Goal: Information Seeking & Learning: Learn about a topic

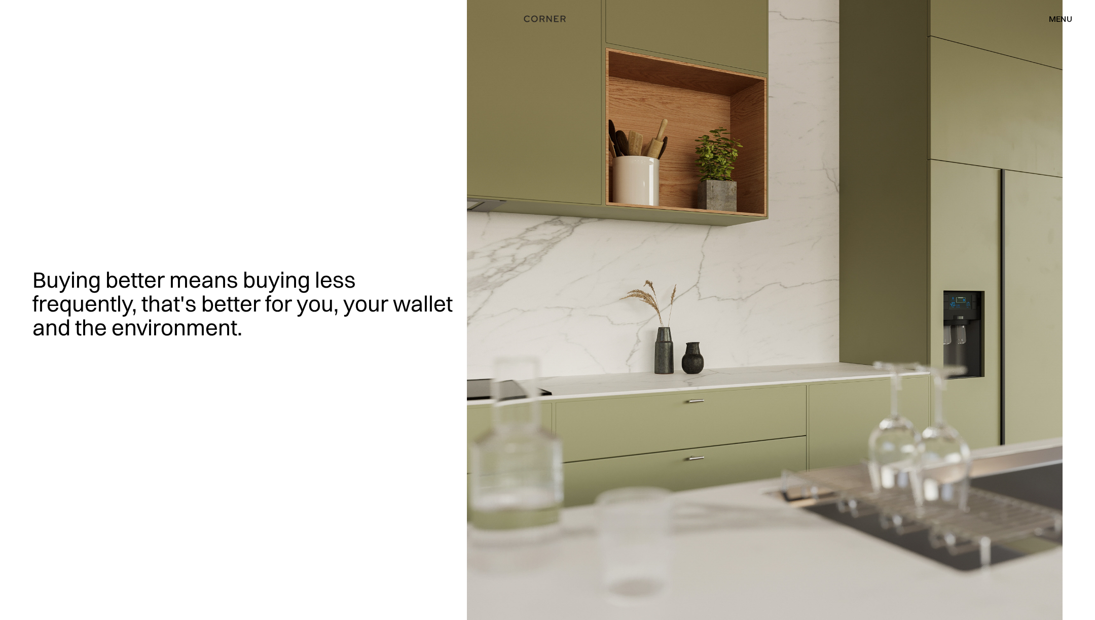
click at [1059, 16] on div "menu" at bounding box center [1060, 19] width 23 height 8
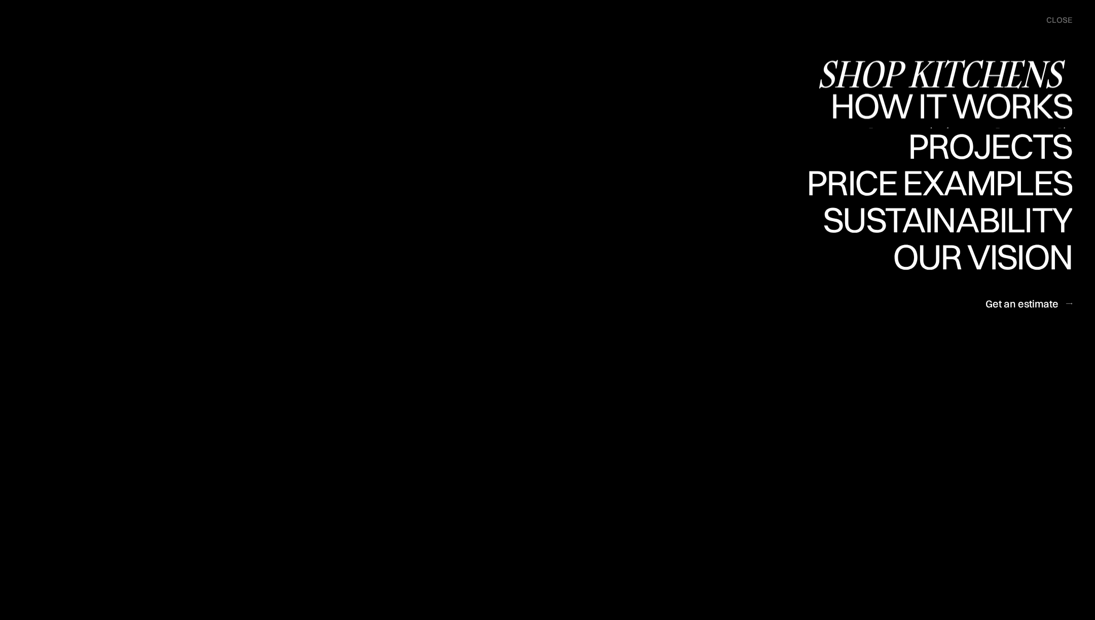
click at [954, 74] on div "Shop Kitchens" at bounding box center [944, 73] width 255 height 35
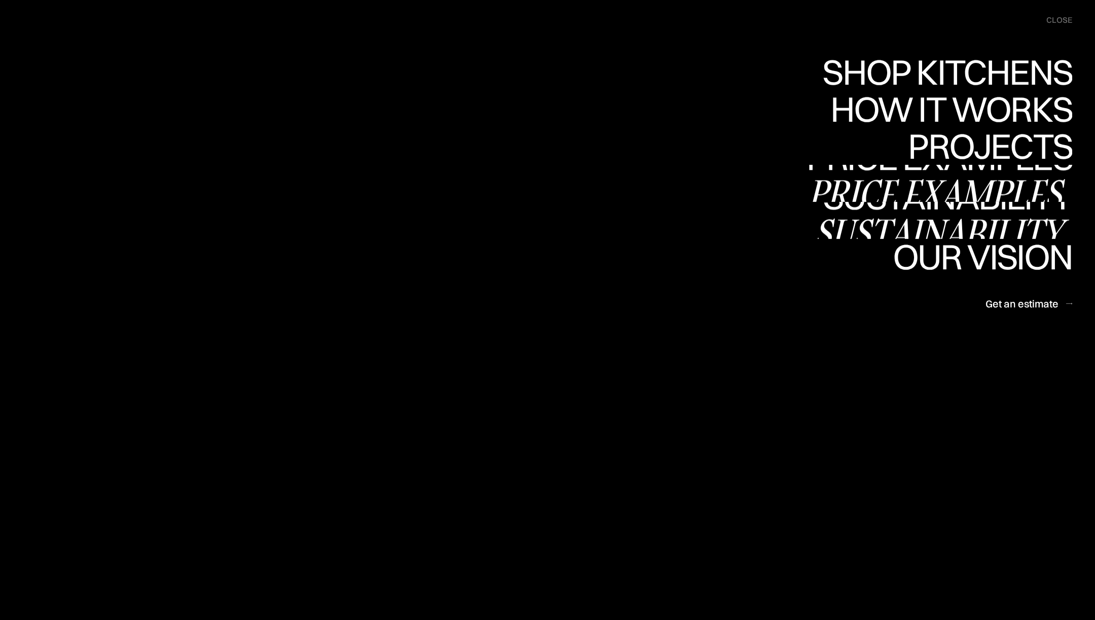
click at [955, 185] on div "Price examples" at bounding box center [940, 192] width 266 height 35
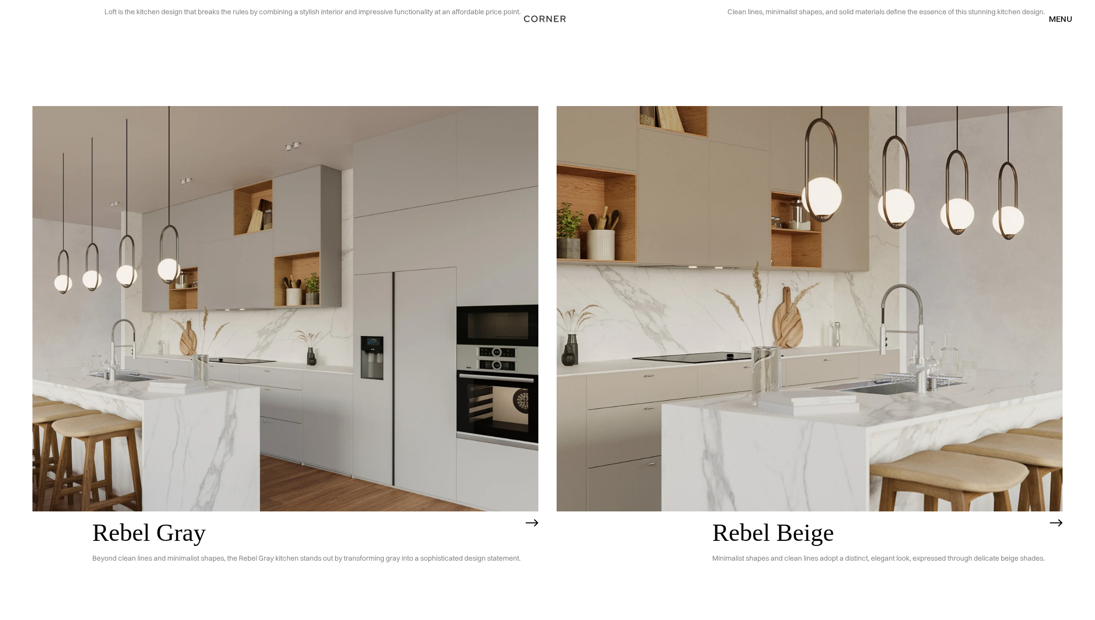
scroll to position [2804, 0]
